Goal: Communication & Community: Share content

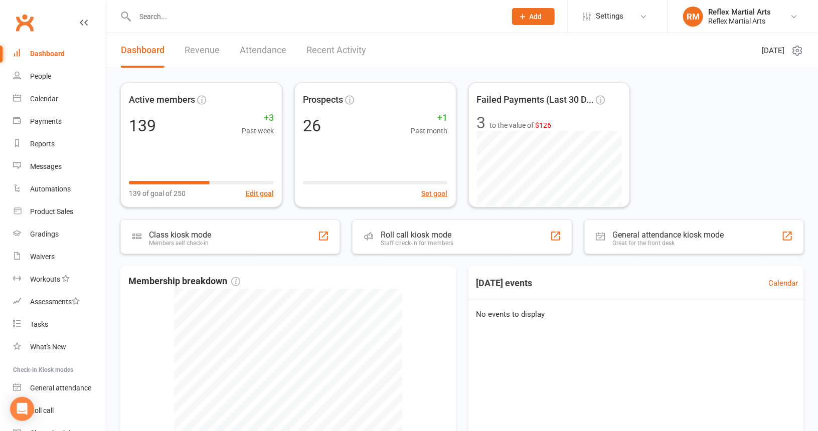
click at [177, 17] on input "text" at bounding box center [315, 17] width 367 height 14
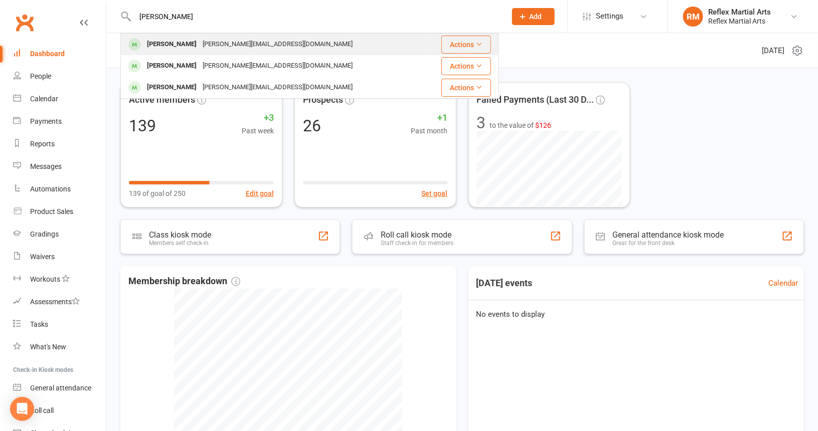
type input "[PERSON_NAME]"
click at [189, 43] on div "[PERSON_NAME]" at bounding box center [172, 44] width 56 height 15
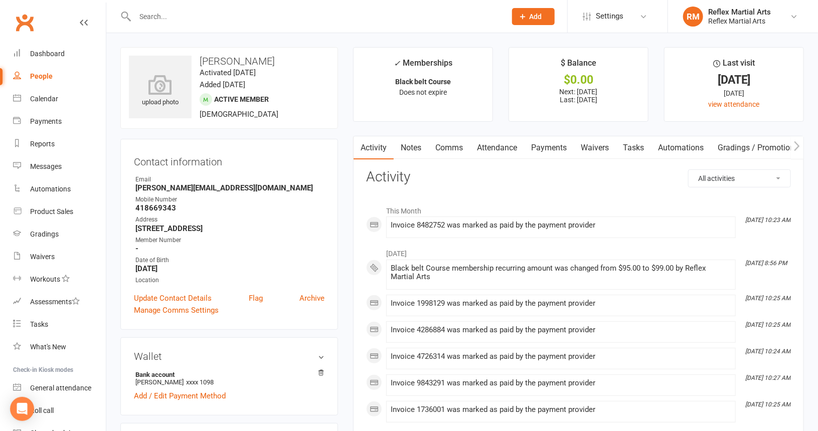
click at [555, 148] on link "Payments" at bounding box center [549, 147] width 50 height 23
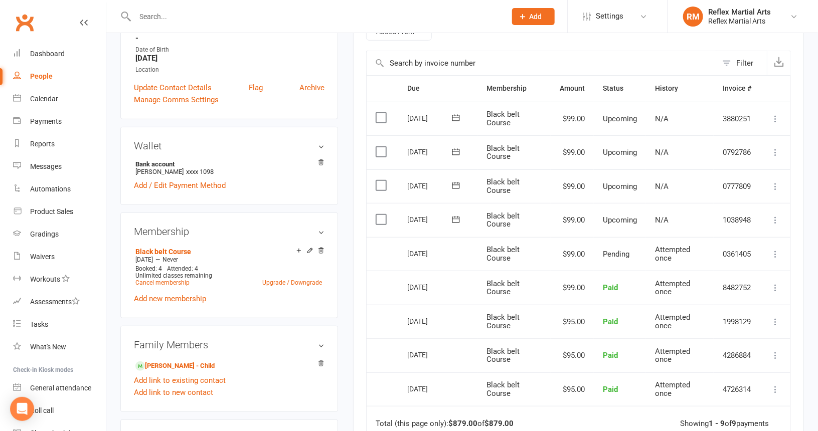
scroll to position [100, 0]
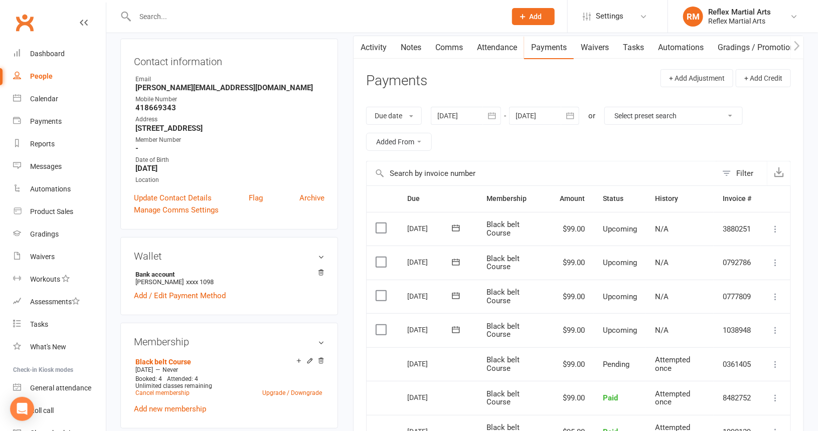
click at [776, 325] on icon at bounding box center [775, 330] width 10 height 10
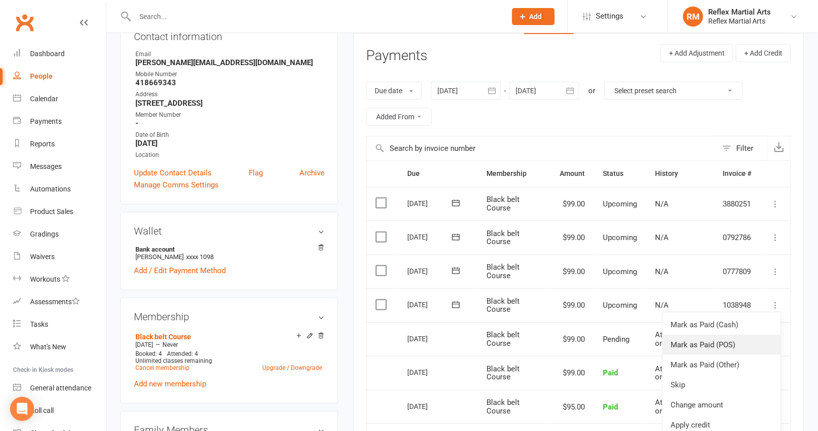
scroll to position [150, 0]
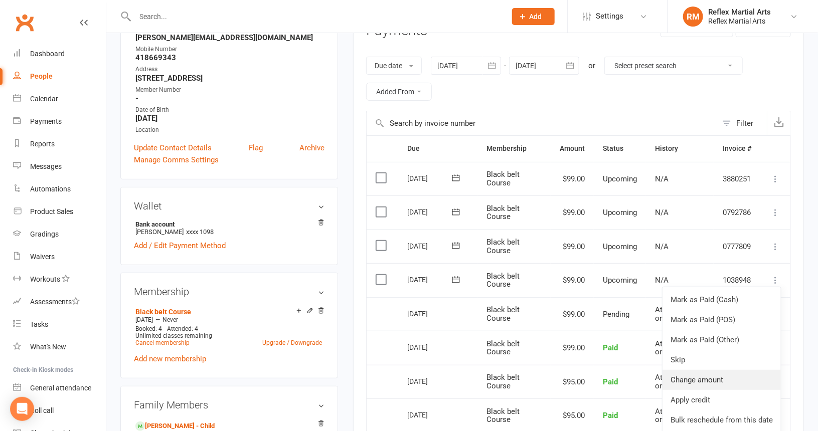
click at [716, 378] on link "Change amount" at bounding box center [721, 380] width 118 height 20
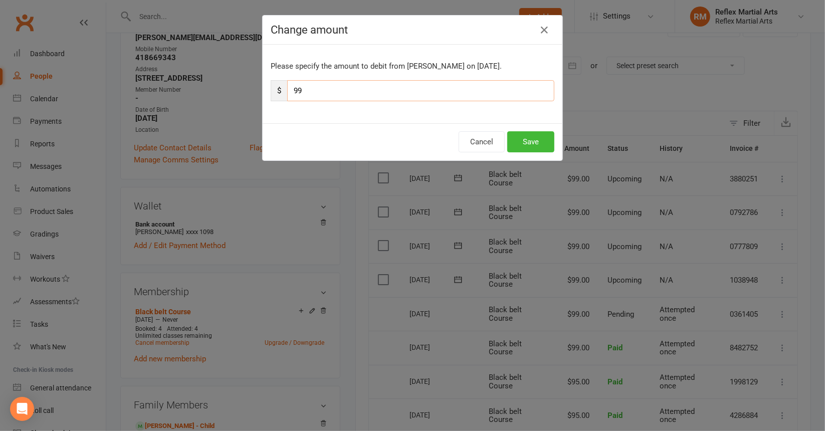
click at [308, 91] on input "99" at bounding box center [420, 90] width 267 height 21
click at [474, 142] on button "Cancel" at bounding box center [482, 141] width 46 height 21
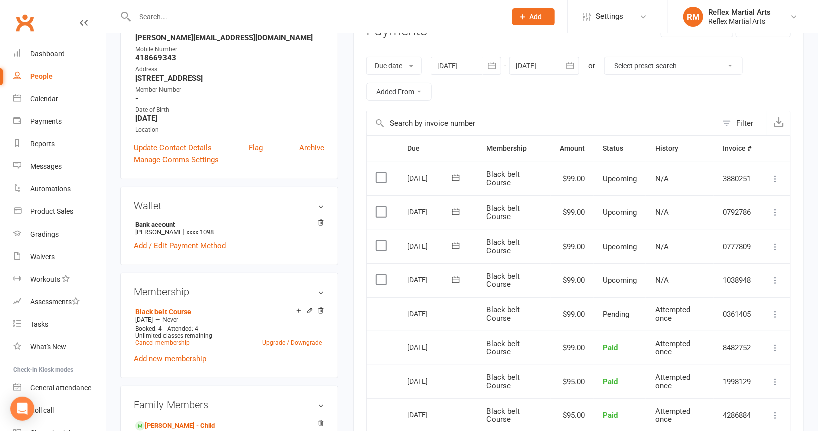
click at [381, 275] on label at bounding box center [383, 280] width 14 height 10
click at [381, 275] on input "checkbox" at bounding box center [379, 275] width 7 height 0
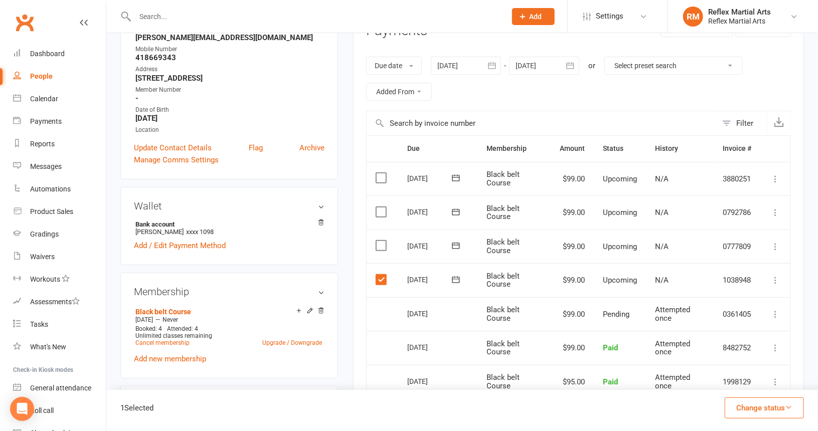
click at [380, 241] on label at bounding box center [383, 246] width 14 height 10
click at [380, 241] on input "checkbox" at bounding box center [379, 241] width 7 height 0
click at [380, 212] on label at bounding box center [383, 212] width 14 height 10
click at [380, 207] on input "checkbox" at bounding box center [379, 207] width 7 height 0
click at [380, 176] on label at bounding box center [383, 178] width 14 height 10
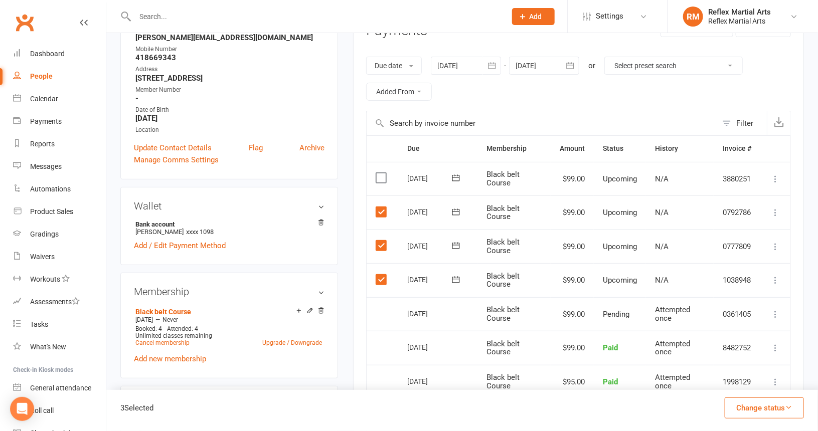
click at [380, 173] on input "checkbox" at bounding box center [379, 173] width 7 height 0
click at [777, 278] on icon at bounding box center [775, 280] width 10 height 10
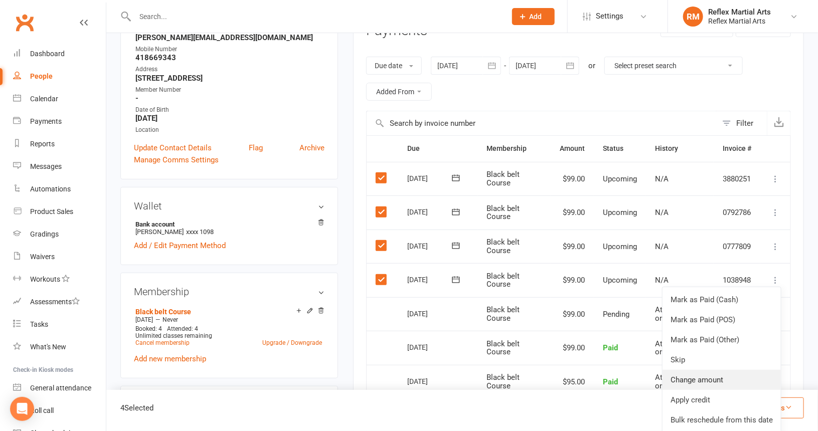
click at [706, 378] on link "Change amount" at bounding box center [721, 380] width 118 height 20
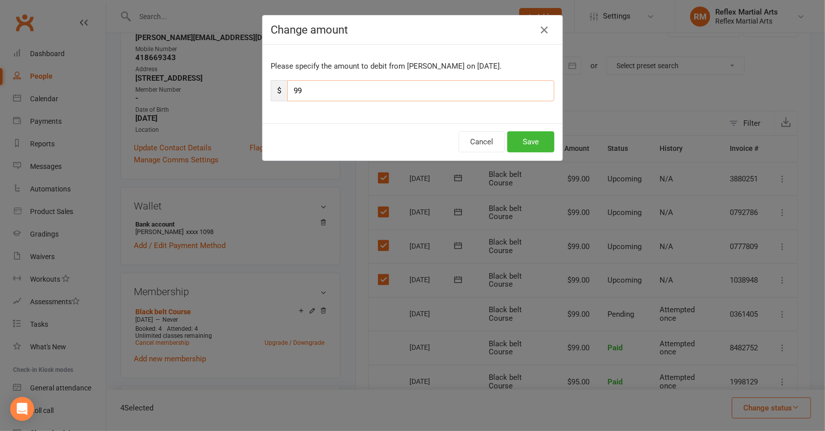
click at [311, 92] on input "99" at bounding box center [420, 90] width 267 height 21
type input "9"
type input "185"
click at [519, 141] on button "Save" at bounding box center [530, 141] width 47 height 21
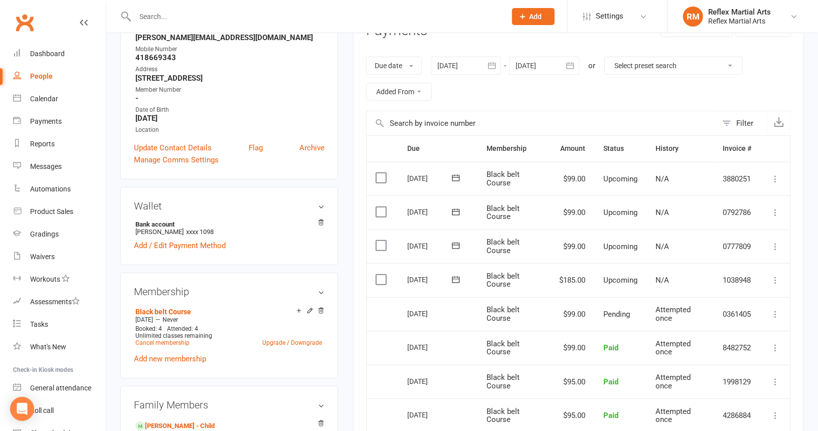
click at [383, 241] on label at bounding box center [383, 246] width 14 height 10
click at [382, 241] on input "checkbox" at bounding box center [379, 241] width 7 height 0
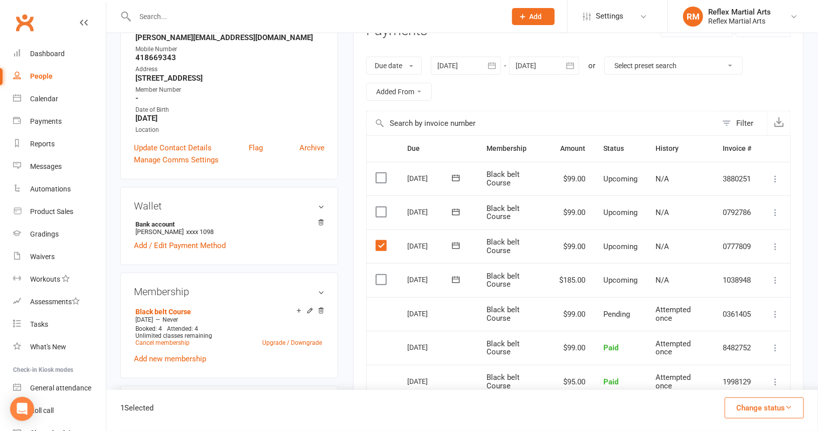
click at [381, 207] on label at bounding box center [383, 212] width 14 height 10
click at [381, 207] on input "checkbox" at bounding box center [379, 207] width 7 height 0
click at [386, 175] on label at bounding box center [383, 178] width 14 height 10
click at [382, 173] on input "checkbox" at bounding box center [379, 173] width 7 height 0
click at [773, 244] on icon at bounding box center [775, 247] width 10 height 10
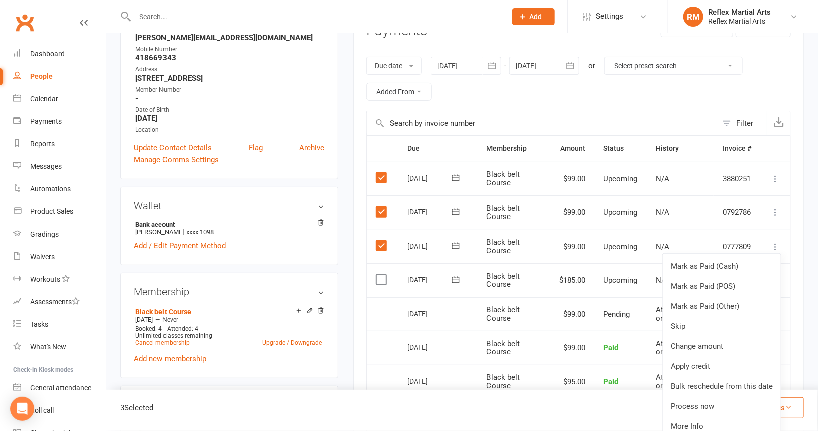
click at [384, 210] on label at bounding box center [383, 212] width 14 height 10
click at [382, 207] on input "checkbox" at bounding box center [379, 207] width 7 height 0
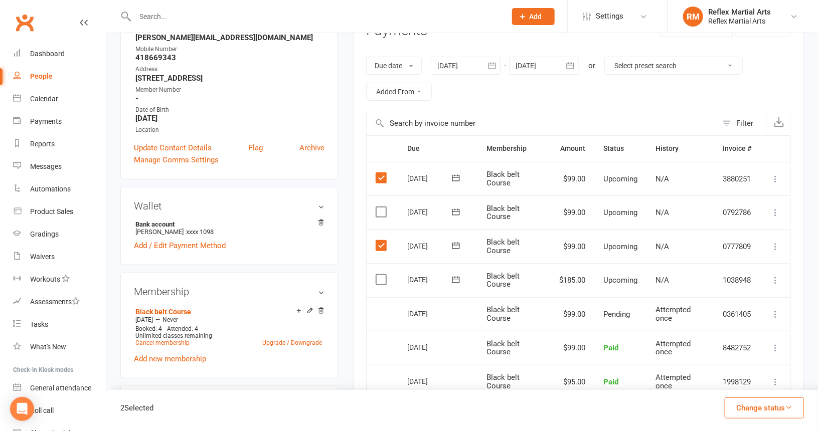
click at [378, 173] on label at bounding box center [383, 178] width 14 height 10
click at [378, 173] on input "checkbox" at bounding box center [379, 173] width 7 height 0
click at [774, 280] on icon at bounding box center [775, 280] width 10 height 10
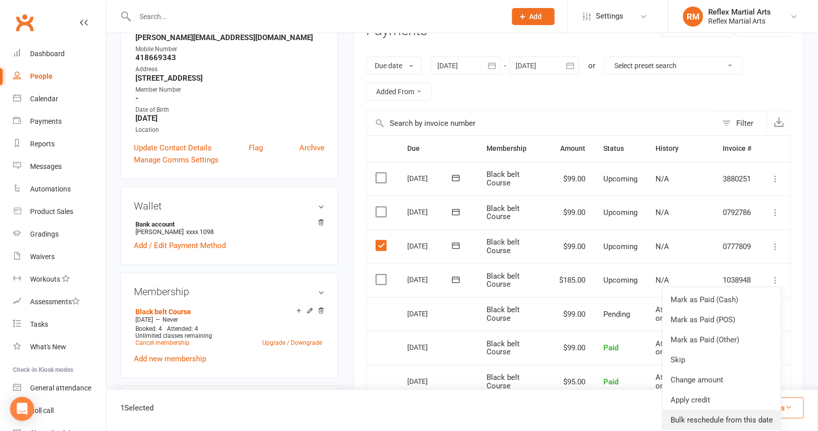
click at [740, 416] on link "Bulk reschedule from this date" at bounding box center [721, 420] width 118 height 20
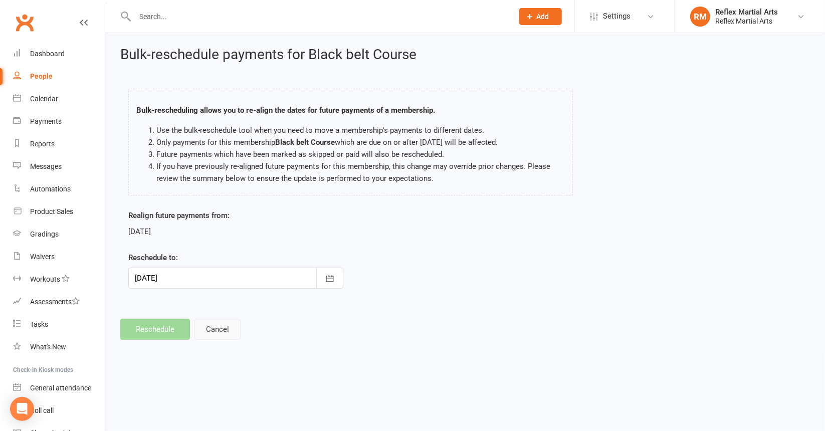
click at [220, 331] on button "Cancel" at bounding box center [218, 329] width 46 height 21
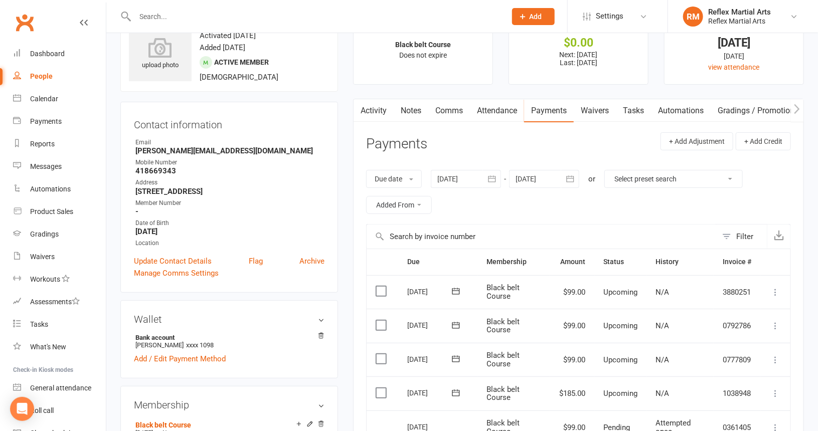
scroll to position [100, 0]
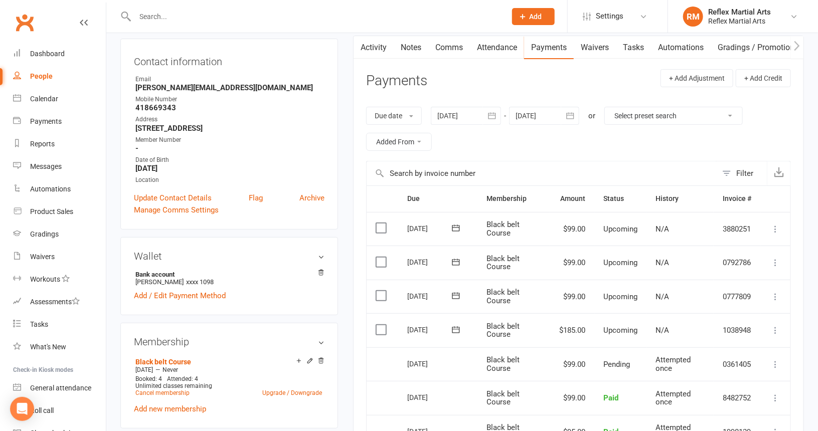
click at [382, 291] on label at bounding box center [383, 296] width 14 height 10
click at [382, 291] on input "checkbox" at bounding box center [379, 291] width 7 height 0
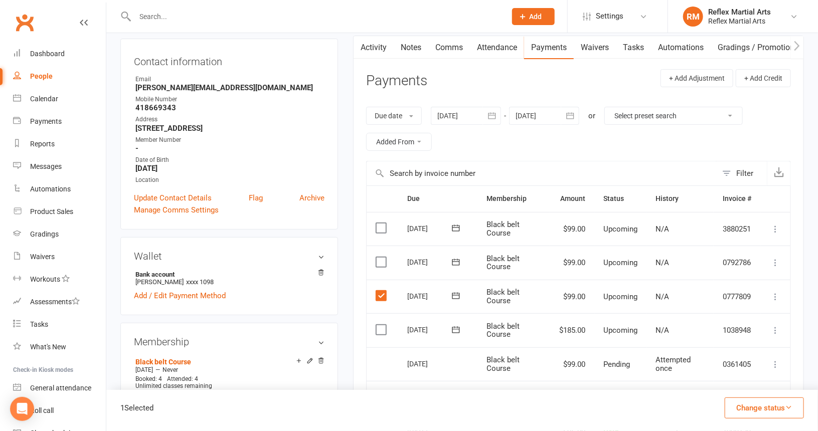
click at [379, 260] on label at bounding box center [383, 262] width 14 height 10
click at [379, 257] on input "checkbox" at bounding box center [379, 257] width 7 height 0
click at [382, 226] on label at bounding box center [383, 228] width 14 height 10
click at [382, 223] on input "checkbox" at bounding box center [379, 223] width 7 height 0
click at [789, 407] on icon "button" at bounding box center [789, 408] width 8 height 8
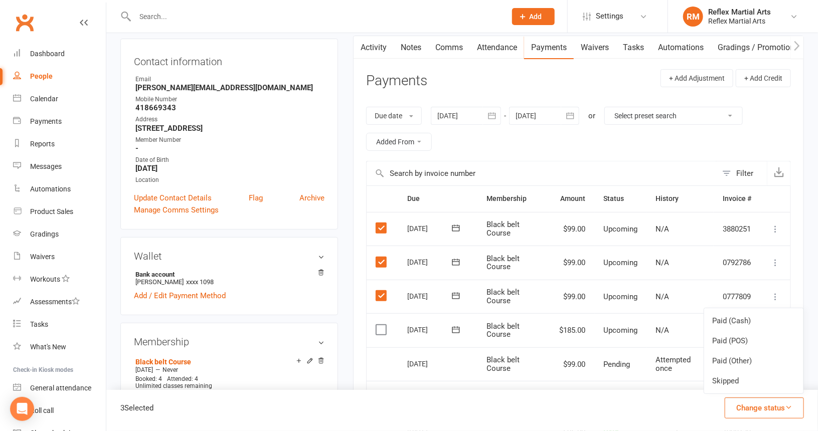
click at [789, 407] on icon "button" at bounding box center [789, 408] width 8 height 8
click at [774, 297] on icon at bounding box center [775, 297] width 10 height 10
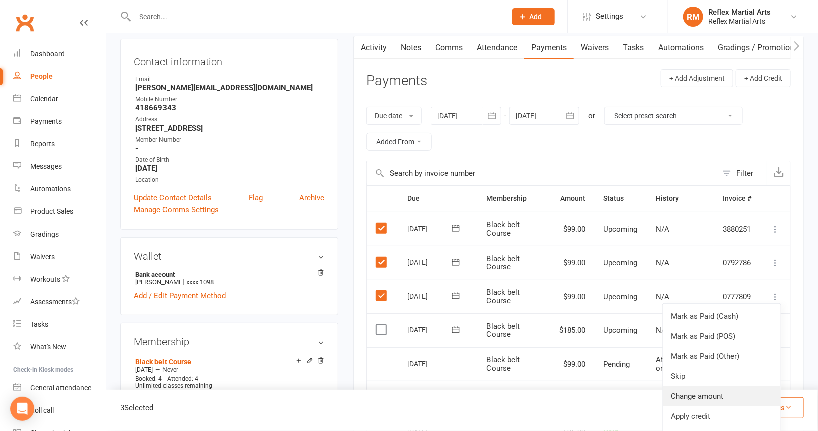
click at [704, 392] on link "Change amount" at bounding box center [721, 397] width 118 height 20
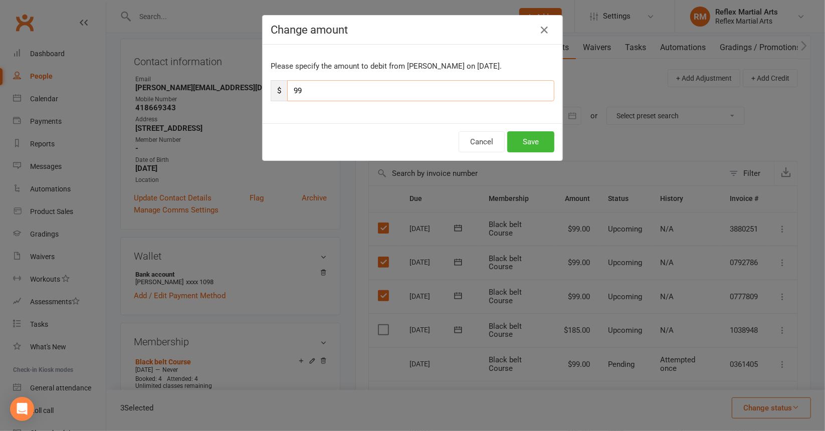
click at [321, 86] on input "99" at bounding box center [420, 90] width 267 height 21
type input "9"
type input "185"
click at [520, 142] on button "Save" at bounding box center [530, 141] width 47 height 21
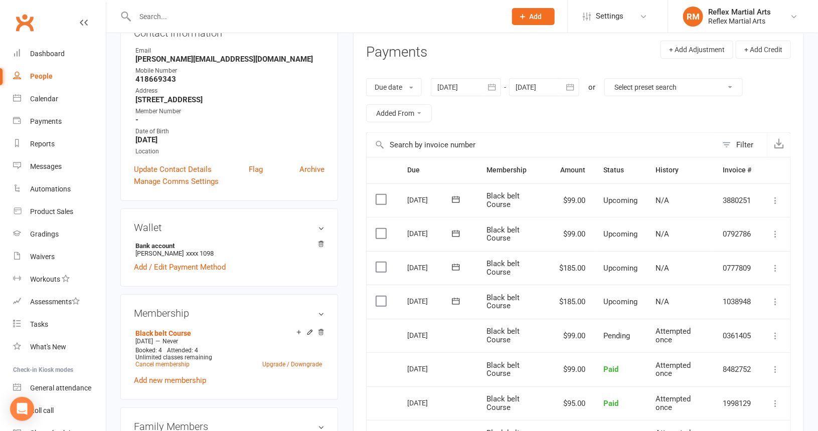
scroll to position [150, 0]
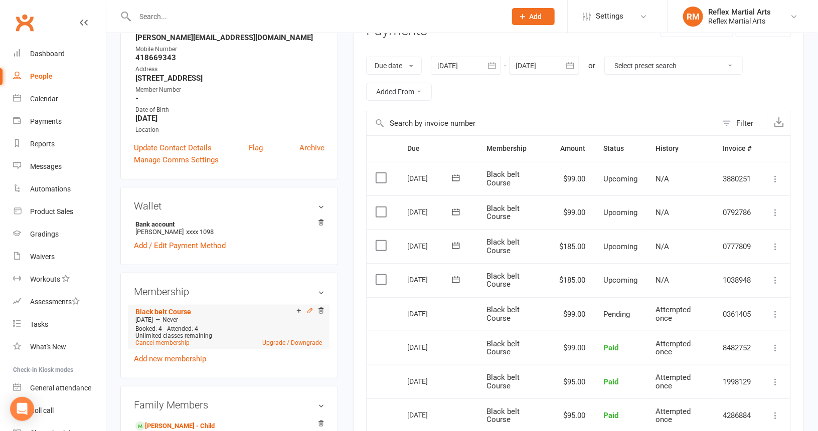
click at [309, 311] on icon at bounding box center [309, 310] width 7 height 7
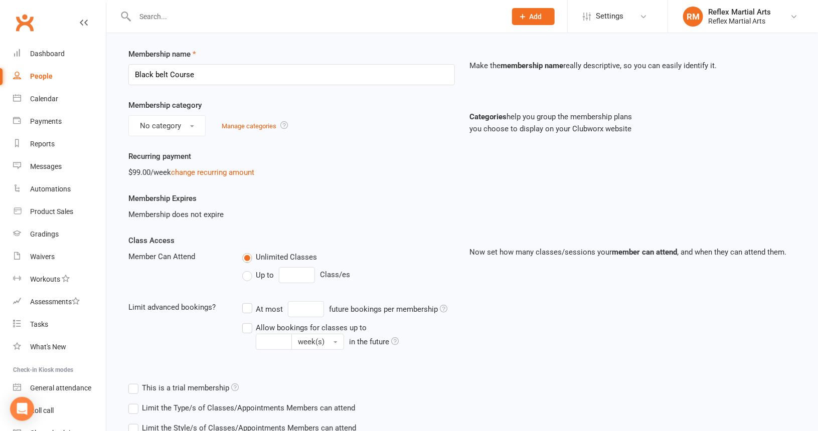
scroll to position [50, 0]
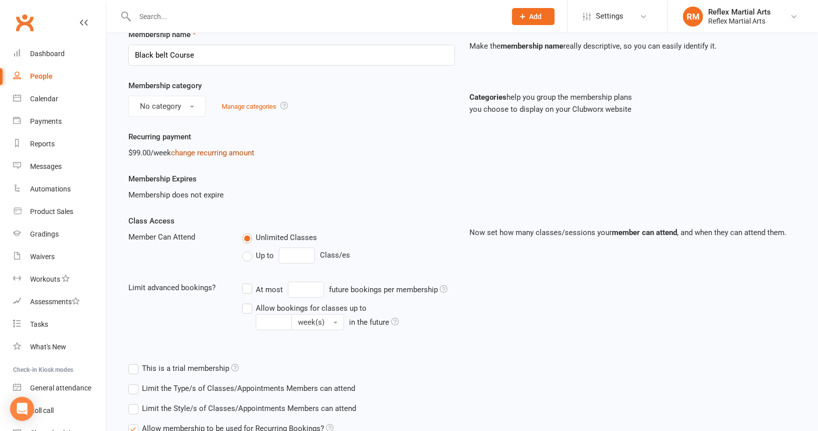
click at [216, 152] on link "change recurring amount" at bounding box center [212, 152] width 83 height 9
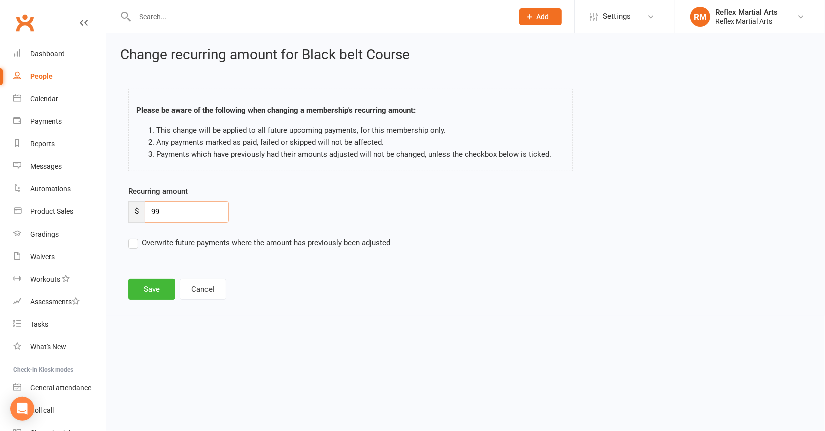
click at [171, 219] on input "99" at bounding box center [187, 212] width 84 height 21
type input "9"
type input "185"
click at [148, 287] on button "Save" at bounding box center [151, 289] width 47 height 21
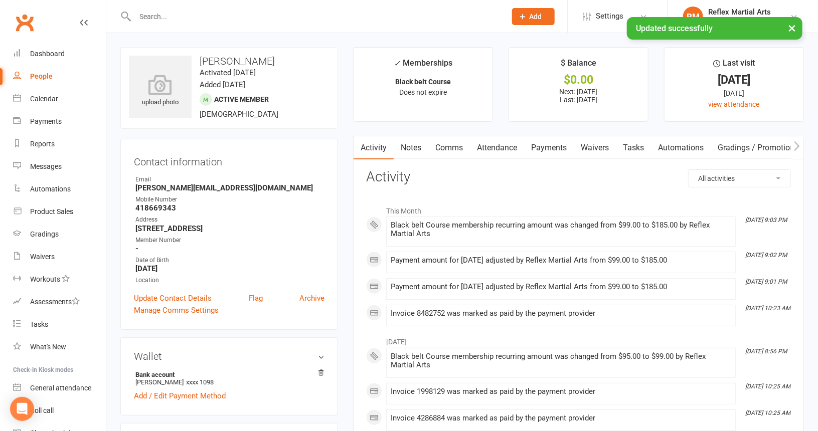
click at [552, 146] on link "Payments" at bounding box center [549, 147] width 50 height 23
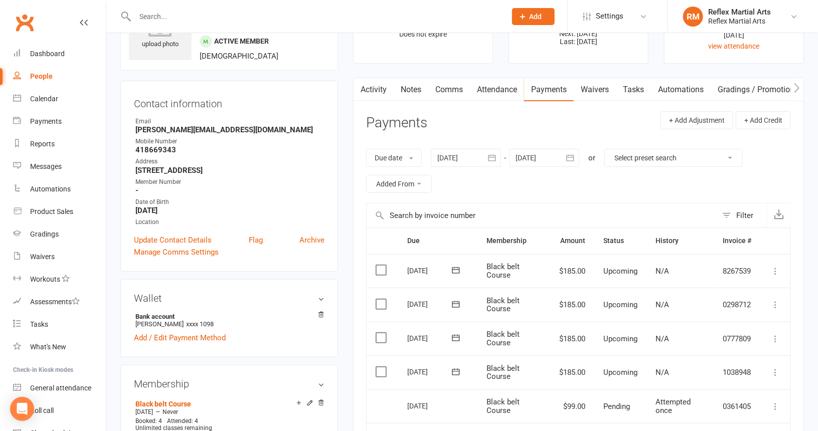
scroll to position [50, 0]
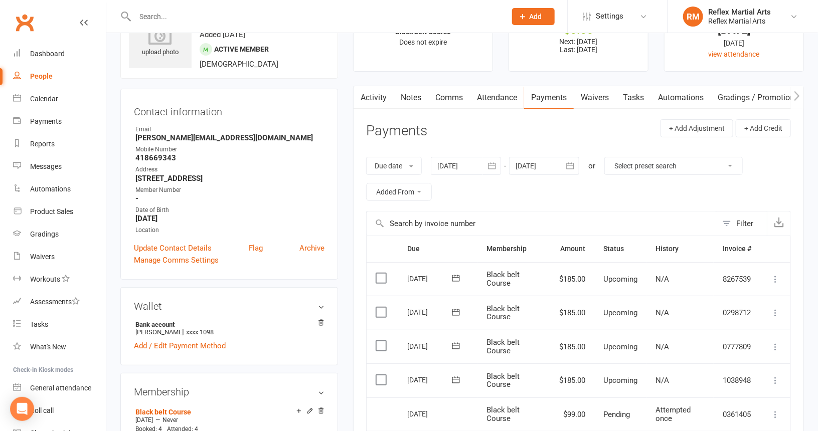
click at [572, 165] on icon "button" at bounding box center [570, 166] width 10 height 10
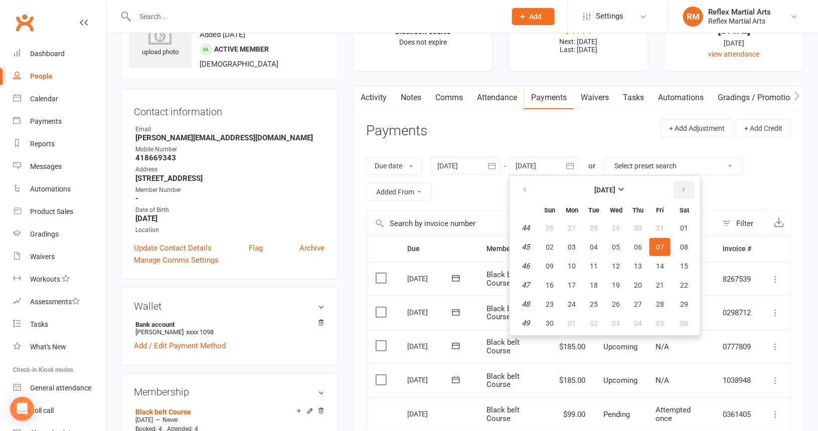
click at [683, 189] on icon "button" at bounding box center [683, 190] width 7 height 8
click at [617, 281] on span "24" at bounding box center [616, 285] width 8 height 8
type input "[DATE]"
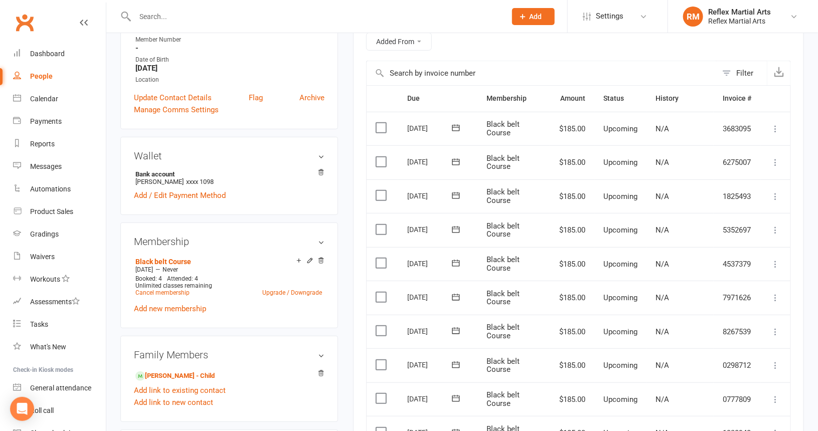
scroll to position [0, 0]
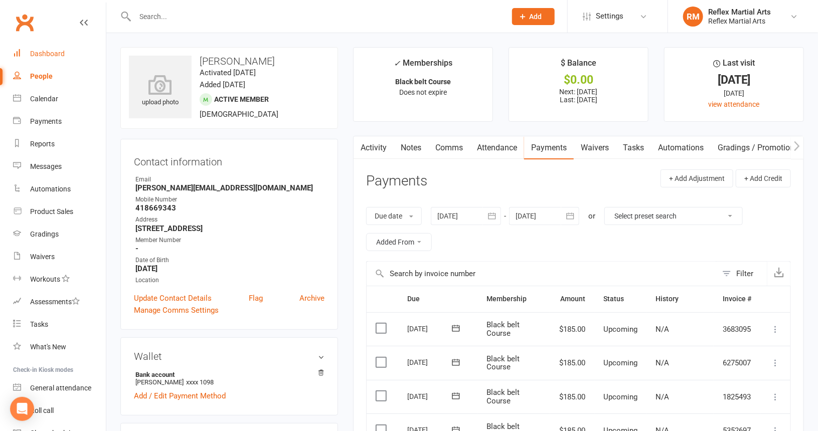
click at [49, 54] on div "Dashboard" at bounding box center [47, 54] width 35 height 8
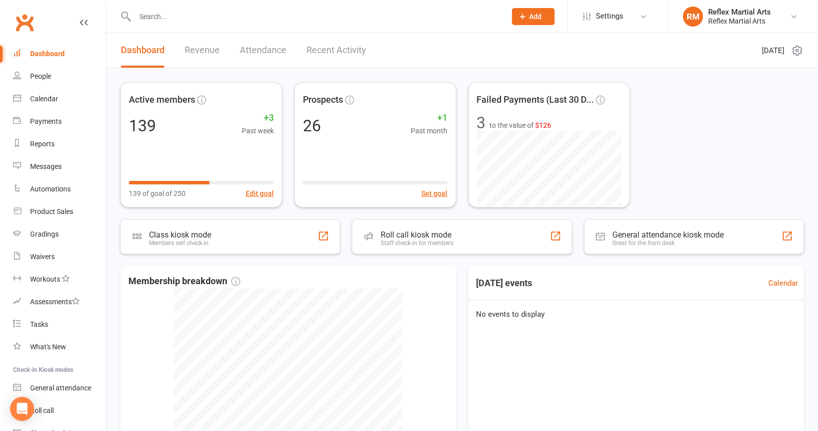
click at [720, 139] on div "Active members 139 +3 Past week 139 of goal of 250 Edit goal Prospects 26 +1 Pa…" at bounding box center [462, 144] width 684 height 125
click at [141, 12] on input "text" at bounding box center [315, 17] width 367 height 14
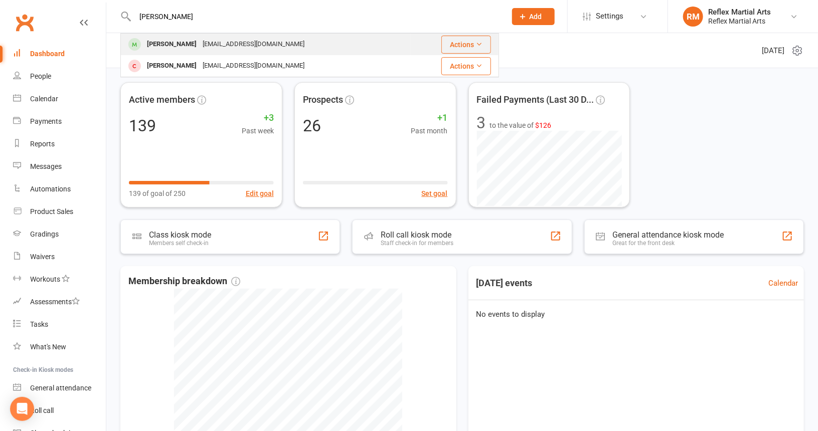
type input "lenn"
click at [164, 46] on div "Lennox Gazzola" at bounding box center [172, 44] width 56 height 15
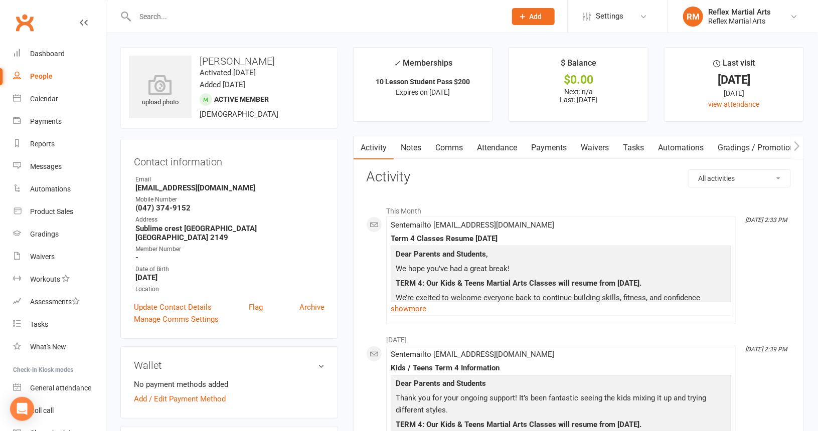
click at [449, 147] on link "Comms" at bounding box center [449, 147] width 42 height 23
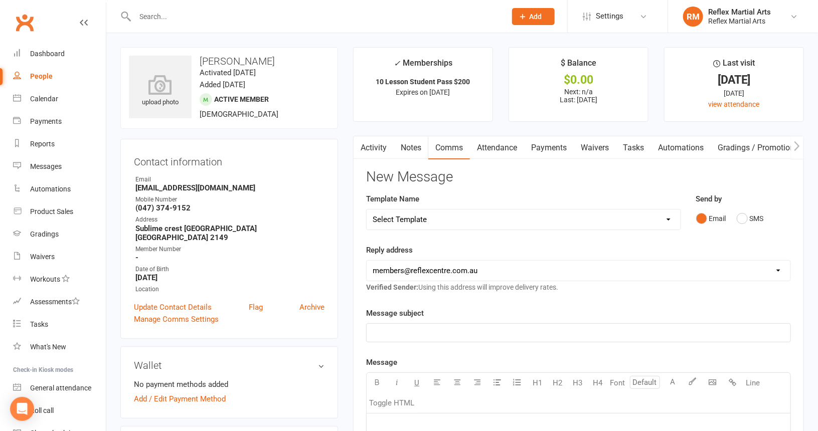
click at [476, 213] on select "Select Template [SMS] [Default template - review before using] Appointment remi…" at bounding box center [523, 220] width 313 height 20
select select "35"
click at [367, 210] on select "Select Template [SMS] [Default template - review before using] Appointment remi…" at bounding box center [523, 220] width 313 height 20
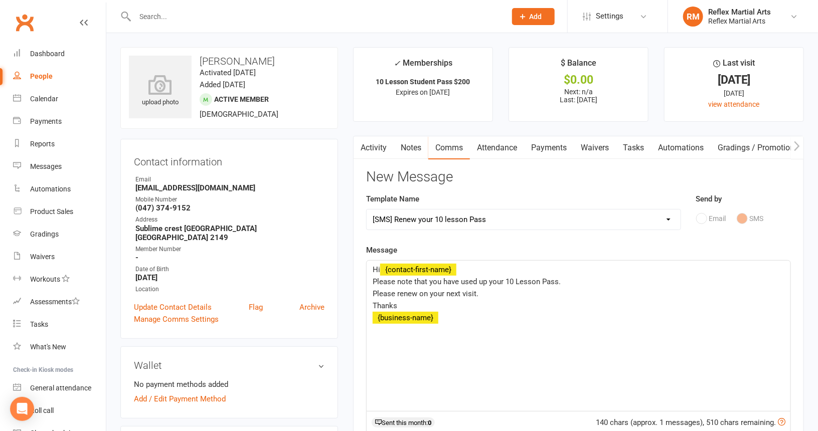
click at [439, 279] on span "Please note that you have used up your 10 Lesson Pass." at bounding box center [467, 281] width 188 height 9
click at [504, 279] on span "Please note that your have used up your 10 Lesson Pass." at bounding box center [468, 281] width 191 height 9
click at [507, 279] on p "Please note that your 10 Lesson Pass." at bounding box center [579, 282] width 412 height 12
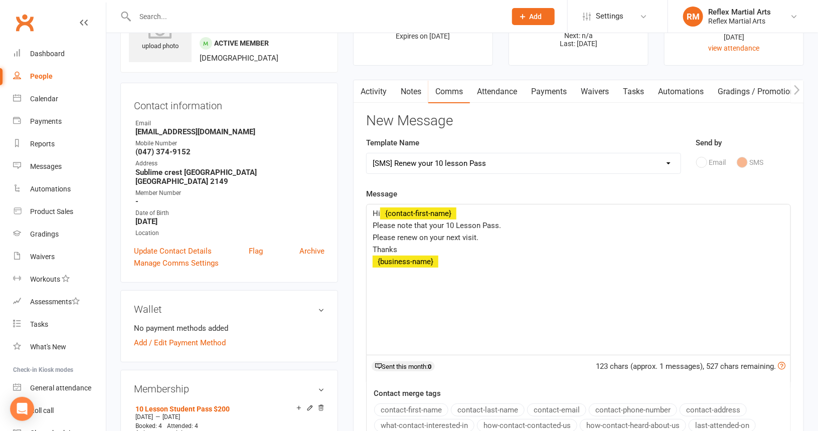
scroll to position [50, 0]
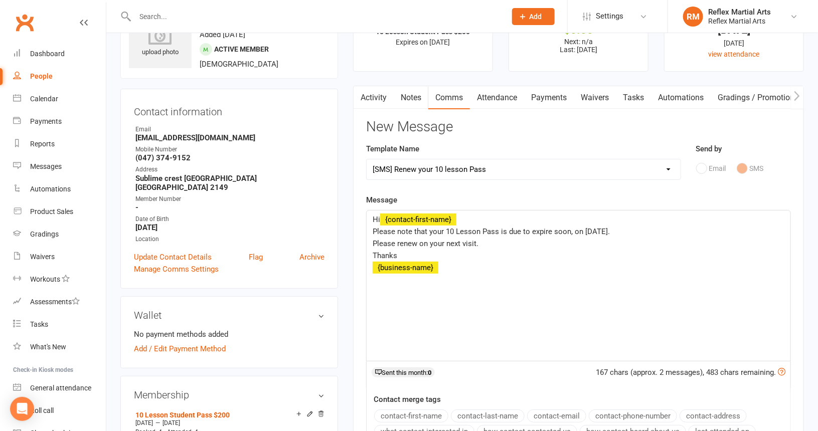
click at [442, 242] on span "Please renew on your next visit." at bounding box center [426, 243] width 106 height 9
click at [443, 240] on span "Please renew on your next visit." at bounding box center [426, 243] width 106 height 9
click at [532, 243] on p "Please renew before the expiry date. next visit." at bounding box center [579, 244] width 412 height 12
click at [401, 254] on p "Thanks" at bounding box center [579, 256] width 412 height 12
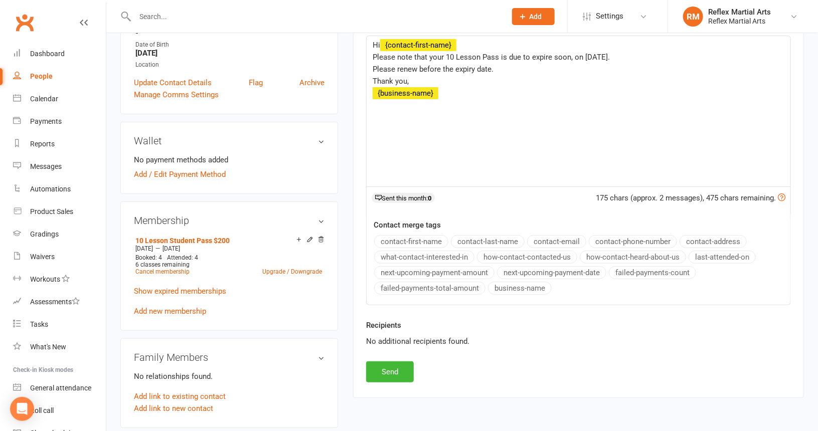
scroll to position [251, 0]
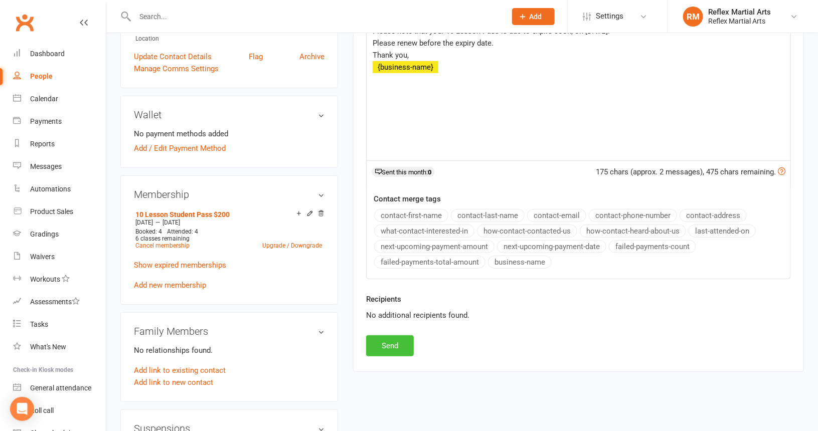
click at [389, 341] on button "Send" at bounding box center [390, 345] width 48 height 21
select select
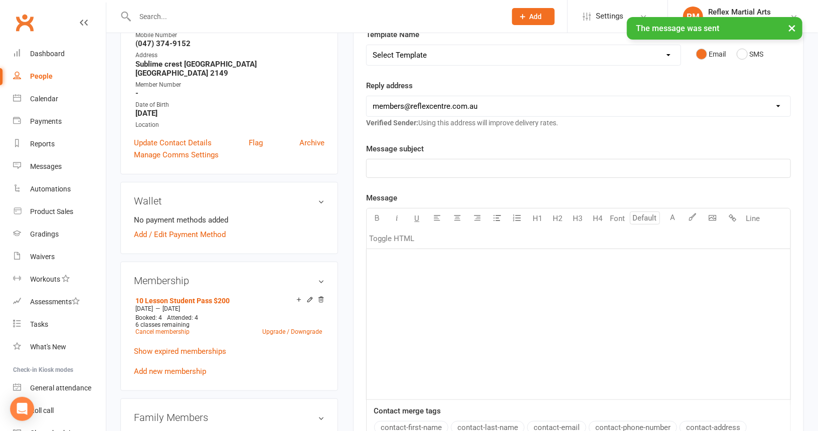
scroll to position [0, 0]
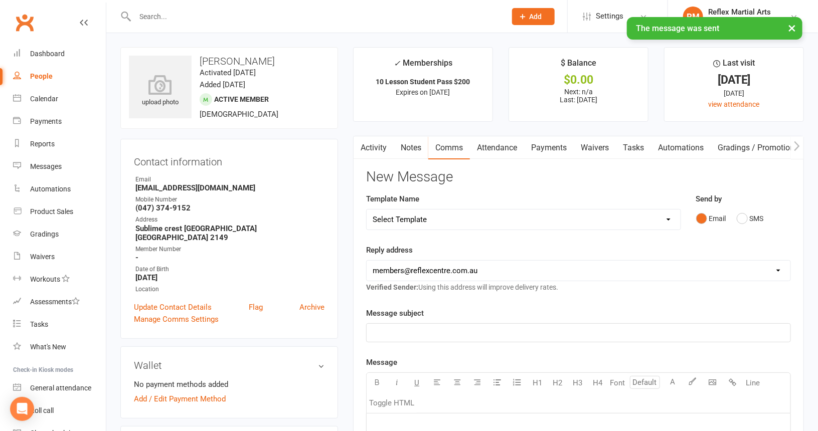
click at [380, 147] on link "Activity" at bounding box center [374, 147] width 40 height 23
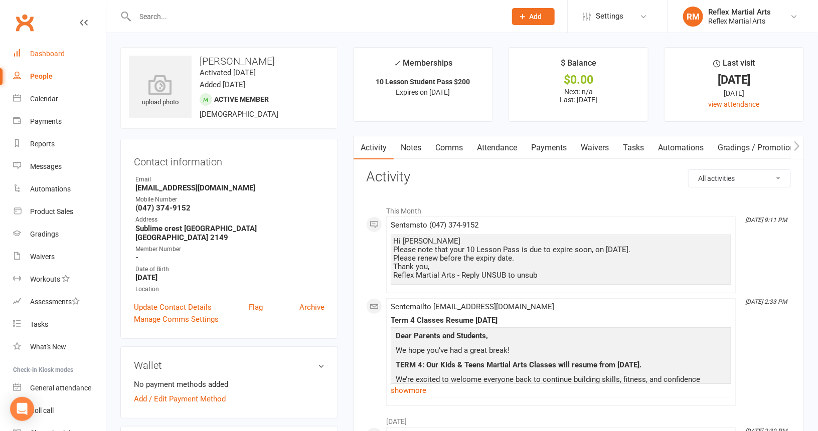
click at [42, 52] on div "Dashboard" at bounding box center [47, 54] width 35 height 8
